Goal: Task Accomplishment & Management: Manage account settings

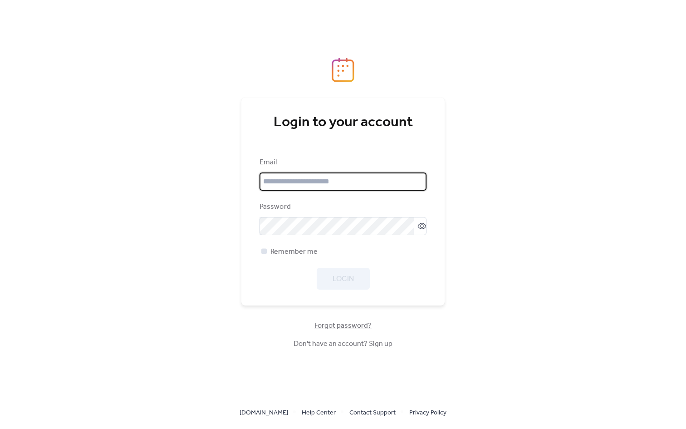
type input "**********"
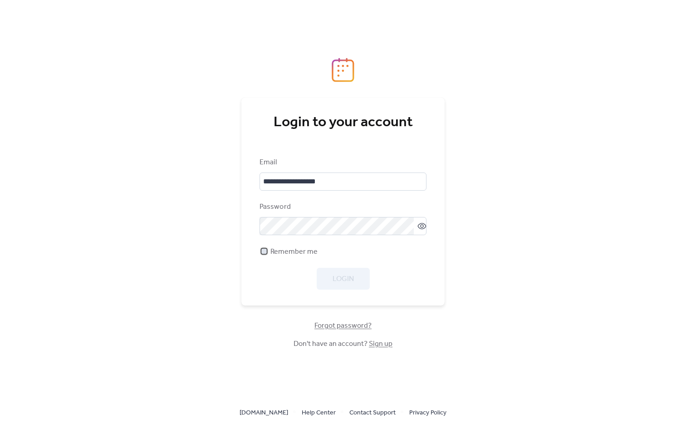
click at [314, 247] on span "Remember me" at bounding box center [293, 251] width 47 height 11
click at [323, 272] on button "Login" at bounding box center [343, 279] width 53 height 22
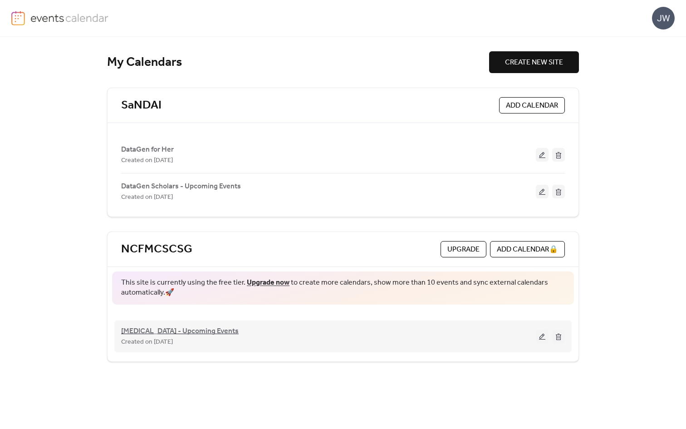
click at [190, 333] on span "[MEDICAL_DATA] - Upcoming Events" at bounding box center [180, 331] width 118 height 11
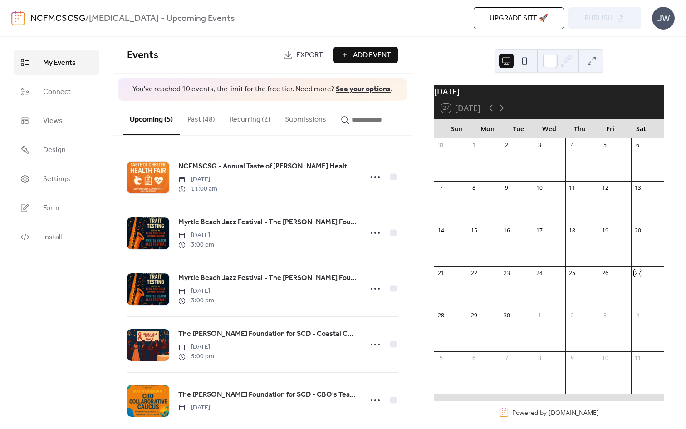
click at [49, 18] on link "NCFMCSCSG" at bounding box center [57, 18] width 55 height 17
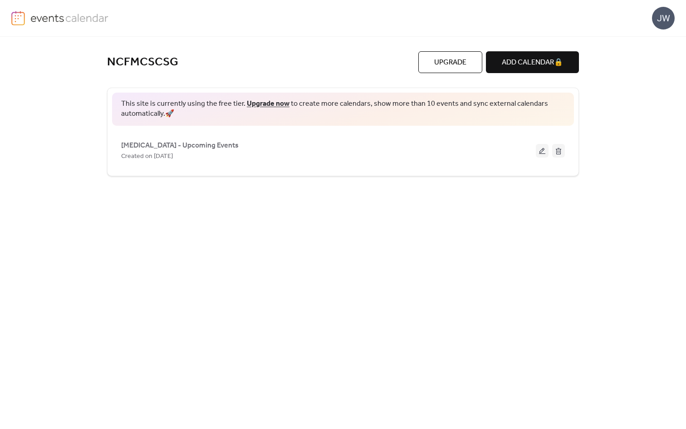
click at [29, 18] on link at bounding box center [60, 18] width 98 height 15
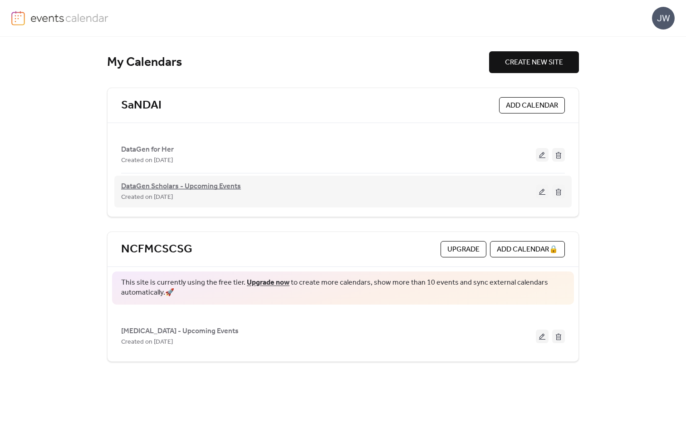
click at [172, 185] on span "DataGen Scholars - Upcoming Events" at bounding box center [181, 186] width 120 height 11
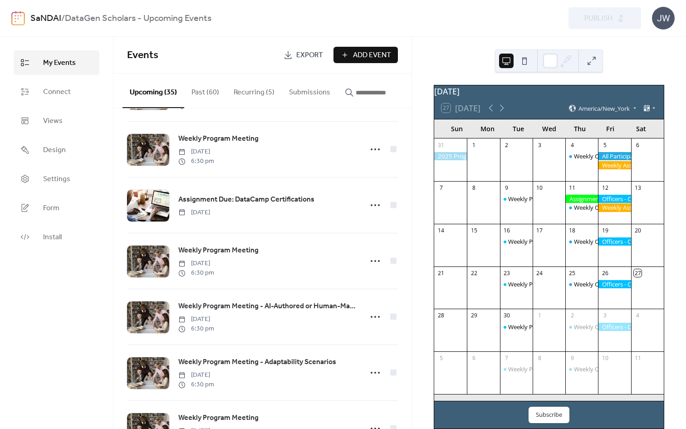
scroll to position [307, 0]
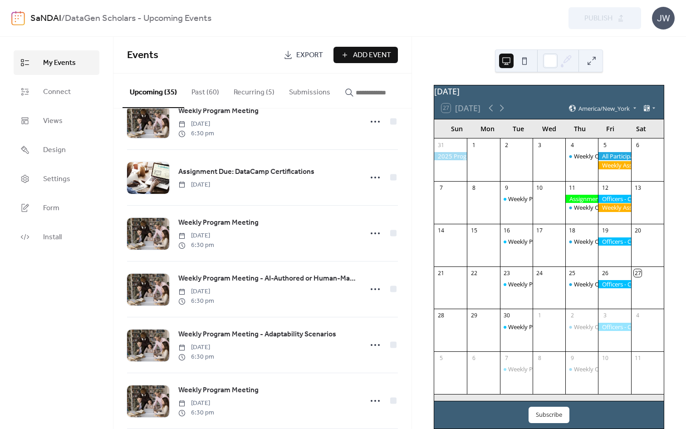
click at [12, 13] on img at bounding box center [18, 18] width 14 height 15
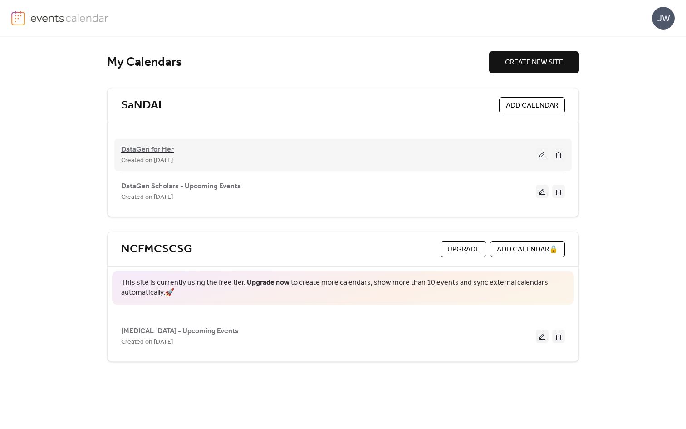
click at [162, 151] on span "DataGen for Her" at bounding box center [147, 149] width 53 height 11
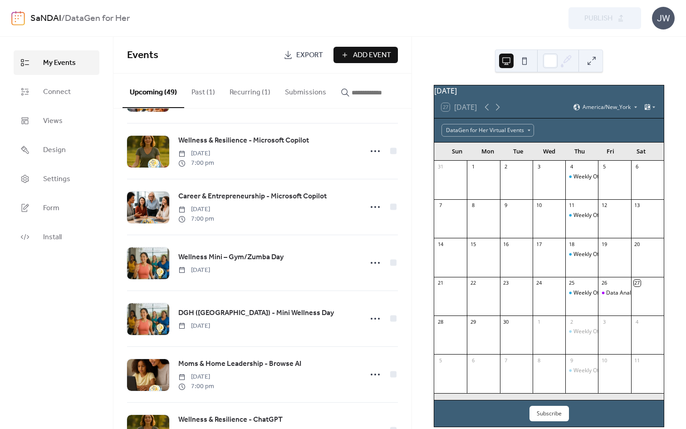
scroll to position [1623, 0]
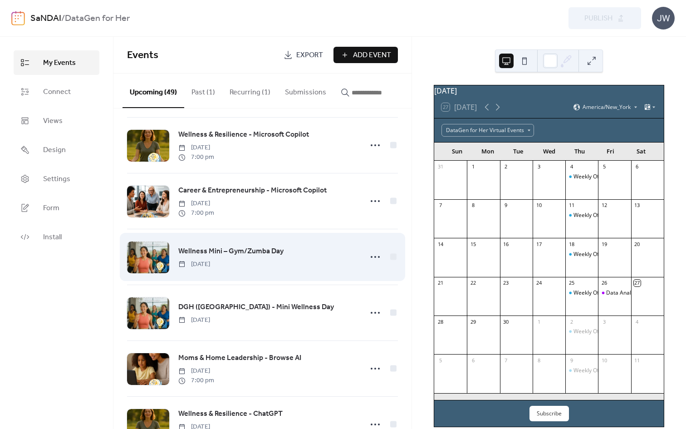
click at [203, 257] on span "Wellness Mini – Gym/Zumba Day" at bounding box center [230, 251] width 105 height 11
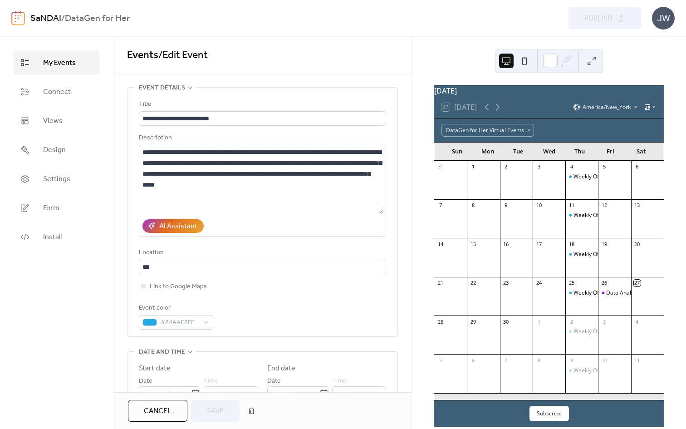
click at [156, 413] on span "Cancel" at bounding box center [158, 411] width 28 height 11
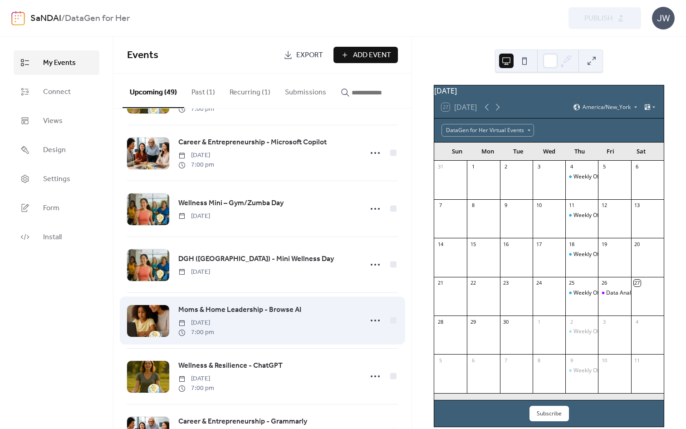
scroll to position [1670, 0]
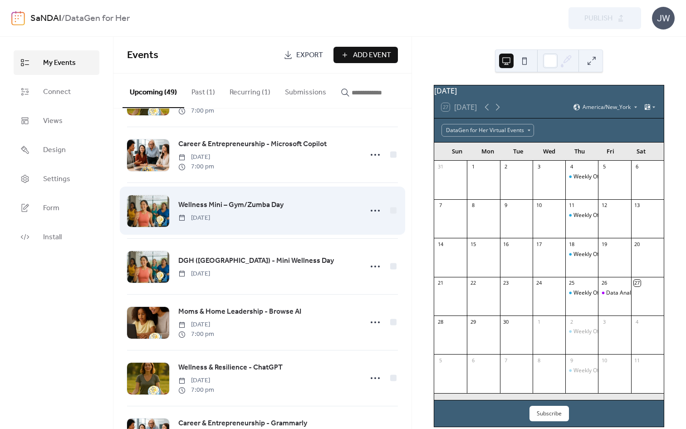
click at [145, 209] on div at bounding box center [148, 211] width 42 height 32
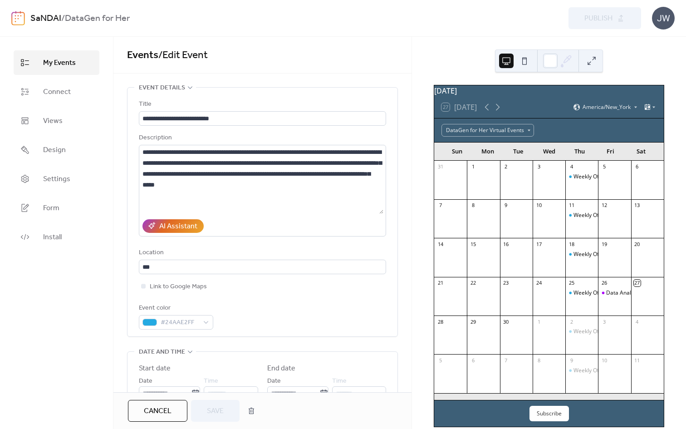
click at [157, 420] on button "Cancel" at bounding box center [157, 411] width 59 height 22
